Goal: Information Seeking & Learning: Learn about a topic

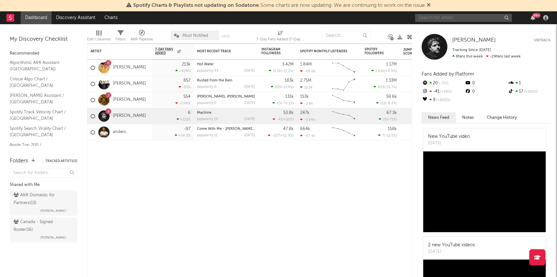
click at [439, 17] on input "text" at bounding box center [463, 18] width 97 height 8
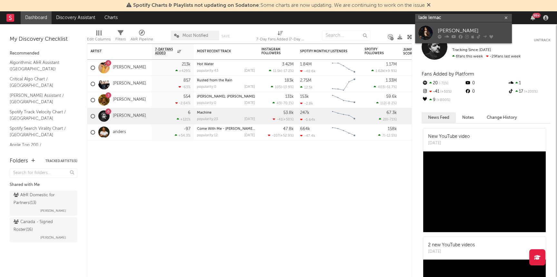
type input "lade lemac"
click at [442, 28] on div "Jade LeMac" at bounding box center [473, 31] width 71 height 8
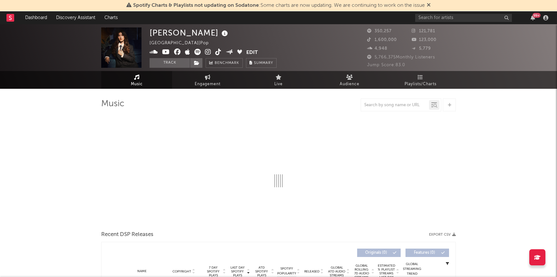
select select "6m"
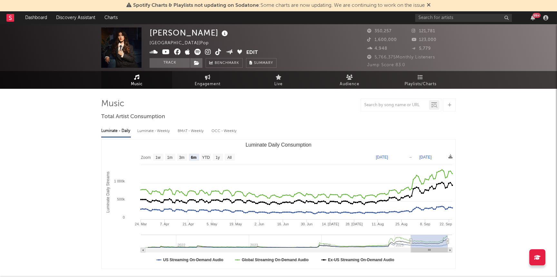
click at [128, 81] on link "Music" at bounding box center [136, 80] width 71 height 18
click at [441, 19] on input "text" at bounding box center [463, 18] width 97 height 8
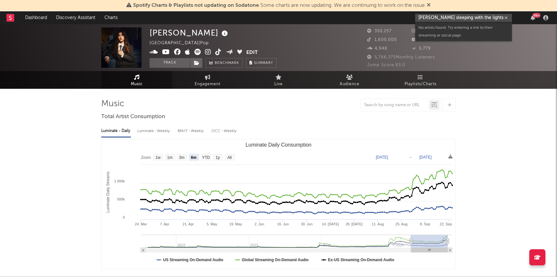
drag, startPoint x: 444, startPoint y: 17, endPoint x: 557, endPoint y: 13, distance: 112.7
click at [557, 13] on nav "Dashboard Discovery Assistant Charts jade lemac sleeping with the lights on 99 +" at bounding box center [278, 17] width 557 height 13
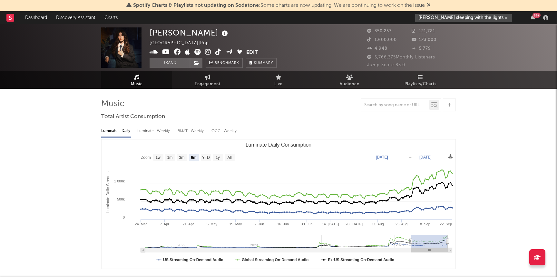
type input "leeping with the lights on"
click at [506, 17] on icon "button" at bounding box center [506, 18] width 3 height 4
click at [417, 78] on link "Playlists/Charts" at bounding box center [420, 80] width 71 height 18
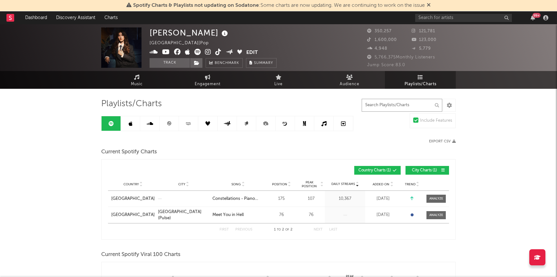
click at [405, 99] on input "text" at bounding box center [402, 105] width 81 height 13
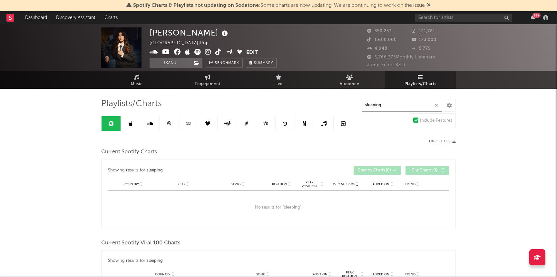
type input "sleeping"
click at [106, 123] on link at bounding box center [111, 123] width 19 height 15
click at [132, 122] on link at bounding box center [130, 123] width 19 height 15
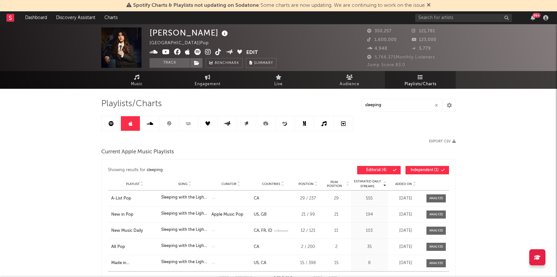
click at [113, 123] on icon at bounding box center [111, 123] width 5 height 5
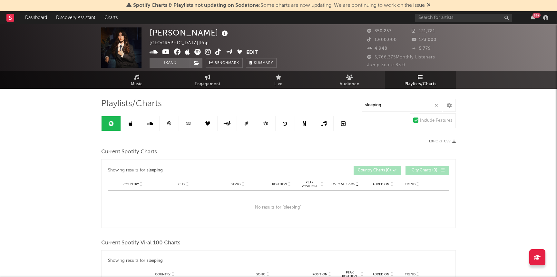
click at [129, 125] on icon at bounding box center [131, 123] width 4 height 5
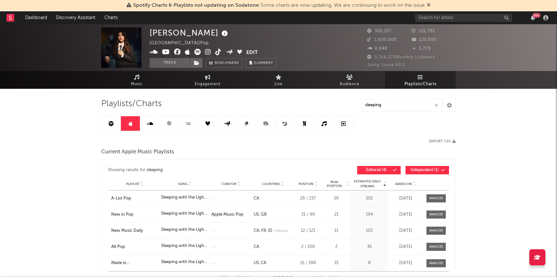
click at [117, 125] on link at bounding box center [111, 123] width 19 height 15
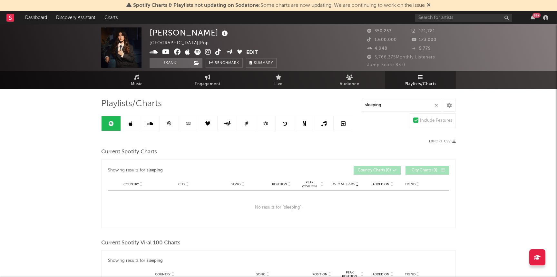
click at [128, 126] on link at bounding box center [130, 123] width 19 height 15
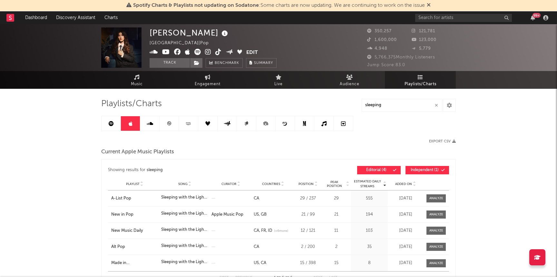
click at [152, 123] on icon at bounding box center [150, 123] width 6 height 5
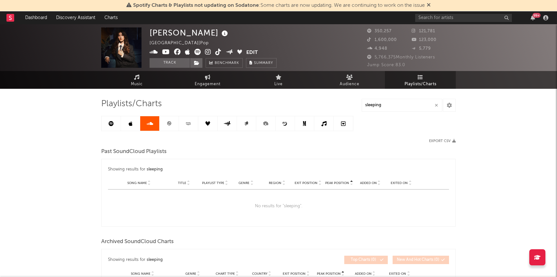
click at [166, 125] on link at bounding box center [169, 123] width 19 height 15
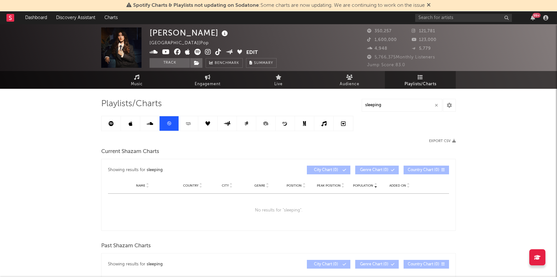
click at [183, 126] on link at bounding box center [188, 123] width 19 height 15
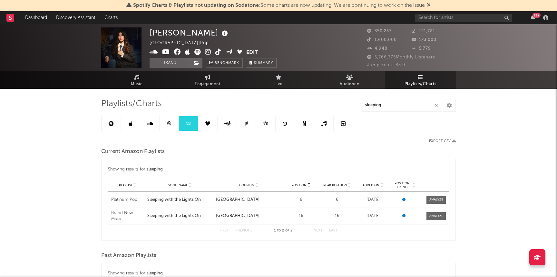
click at [107, 122] on link at bounding box center [111, 123] width 19 height 15
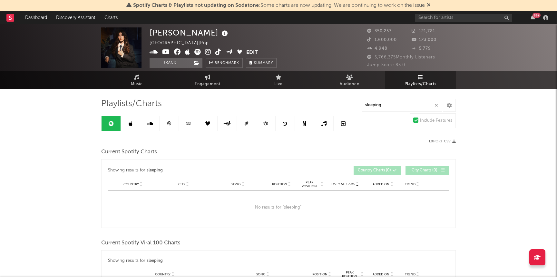
click at [421, 76] on icon at bounding box center [420, 77] width 5 height 5
click at [438, 107] on button "button" at bounding box center [436, 105] width 5 height 6
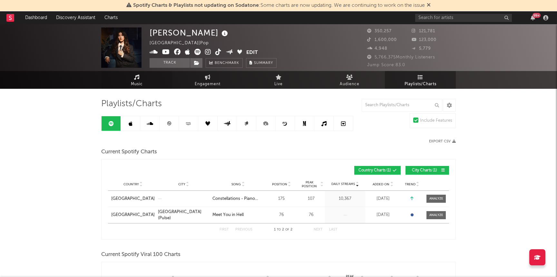
click at [146, 82] on link "Music" at bounding box center [136, 80] width 71 height 18
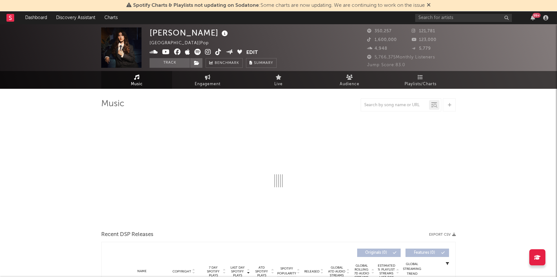
select select "6m"
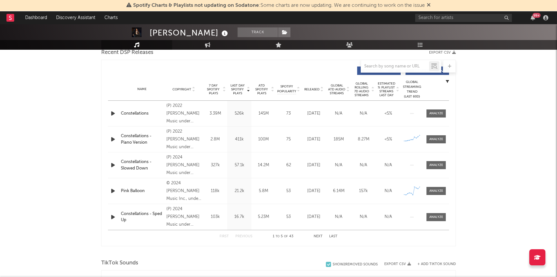
scroll to position [238, 0]
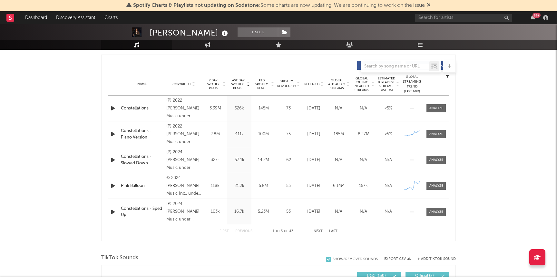
click at [310, 87] on div "Name Copyright Label Album Names Composer Names 7 Day Spotify Plays Last Day Sp…" at bounding box center [278, 84] width 341 height 23
click at [310, 84] on span "Released" at bounding box center [312, 84] width 15 height 4
click at [440, 106] on div at bounding box center [437, 108] width 14 height 5
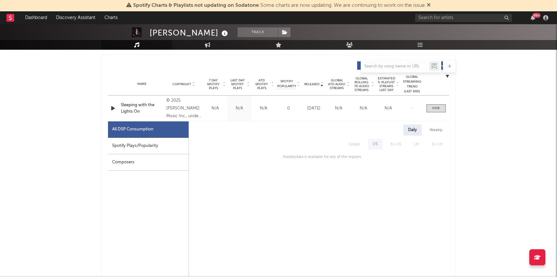
click at [158, 145] on div "Spotify Plays/Popularity" at bounding box center [148, 146] width 81 height 16
select select "1w"
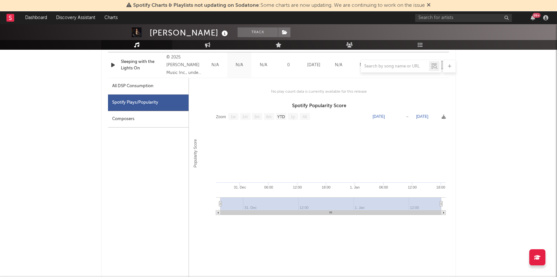
scroll to position [282, 0]
click at [166, 125] on div "Composers" at bounding box center [148, 118] width 81 height 16
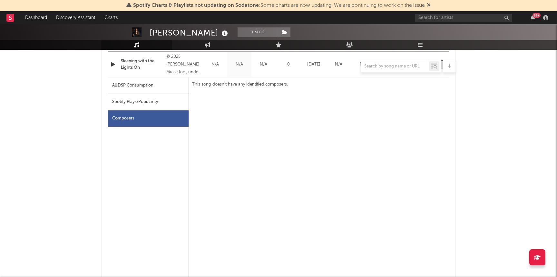
click at [163, 119] on div "Composers" at bounding box center [148, 118] width 81 height 16
click at [151, 87] on div "All DSP Consumption" at bounding box center [132, 86] width 41 height 8
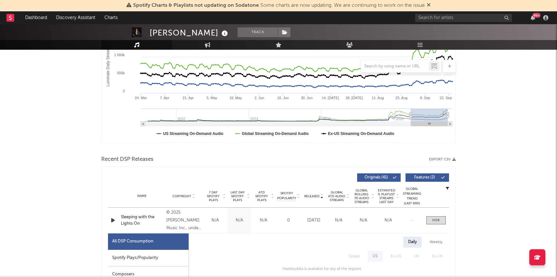
scroll to position [188, 0]
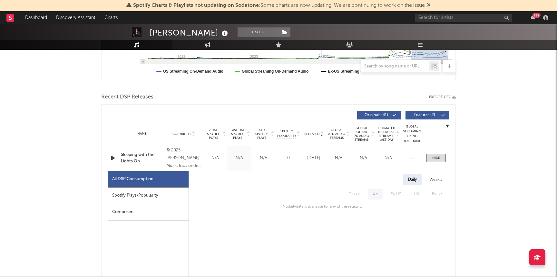
click at [112, 160] on icon "button" at bounding box center [113, 158] width 7 height 8
click at [112, 160] on icon "button" at bounding box center [113, 158] width 6 height 8
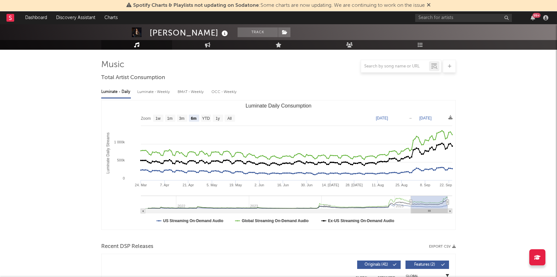
scroll to position [0, 0]
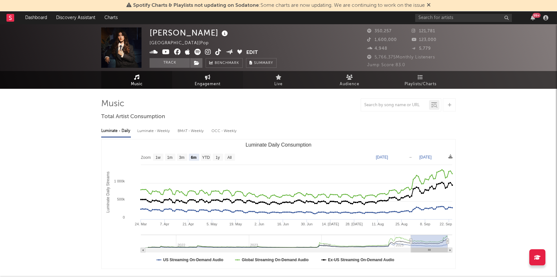
click at [201, 83] on span "Engagement" at bounding box center [208, 84] width 26 height 8
select select "1w"
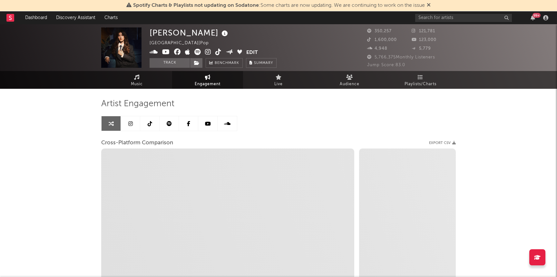
scroll to position [86, 0]
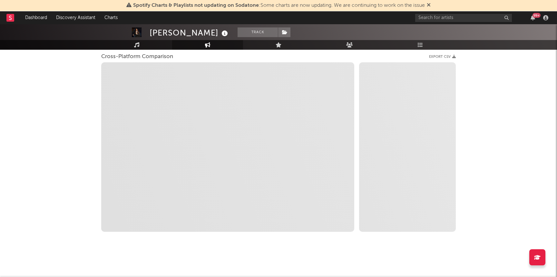
select select "1m"
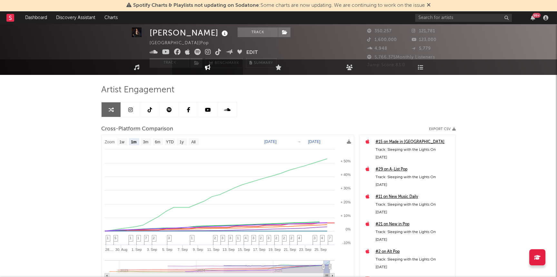
scroll to position [0, 0]
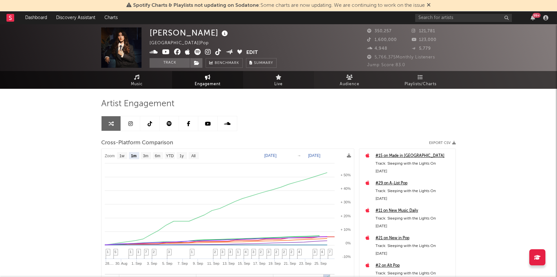
click at [282, 82] on span "Live" at bounding box center [279, 84] width 8 height 8
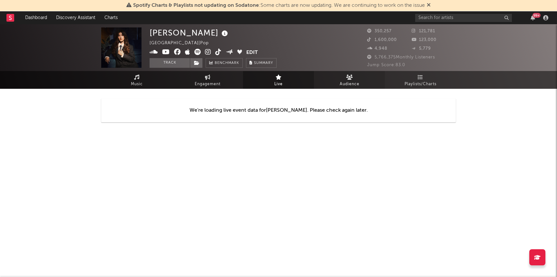
click at [355, 84] on span "Audience" at bounding box center [350, 84] width 20 height 8
